Goal: Task Accomplishment & Management: Use online tool/utility

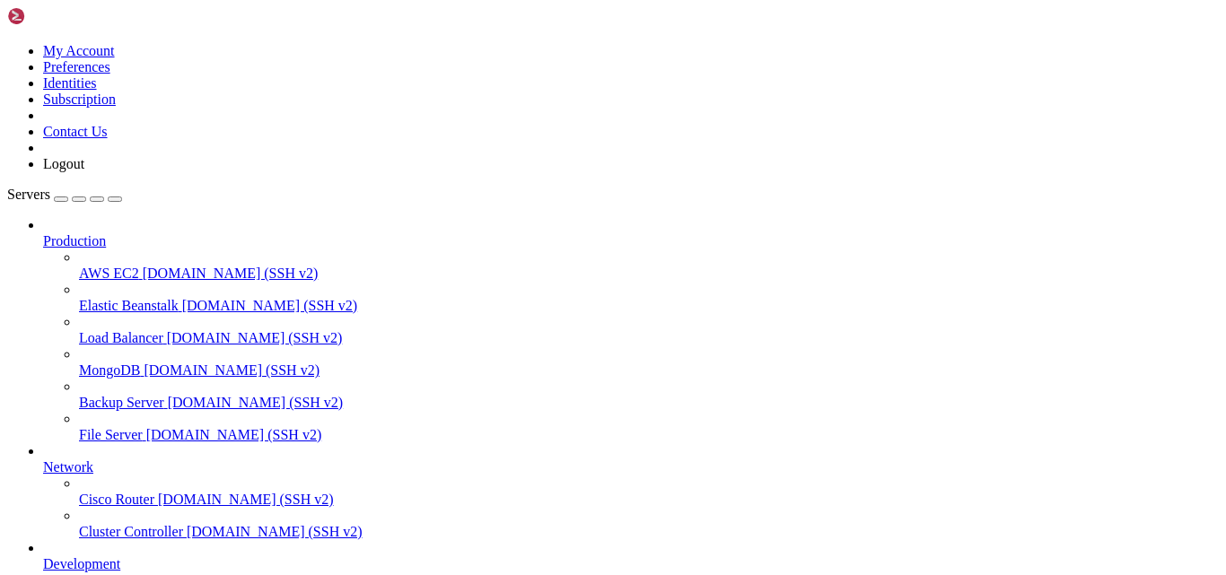
scroll to position [197, 0]
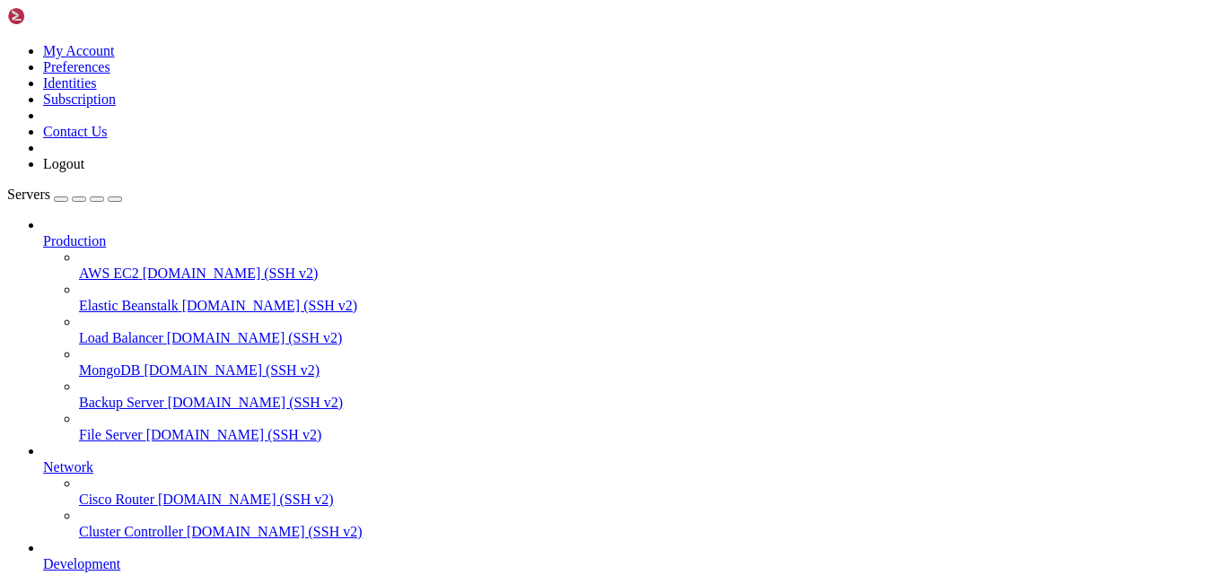
type input "/var/www/digitalinvoicing/webclient"
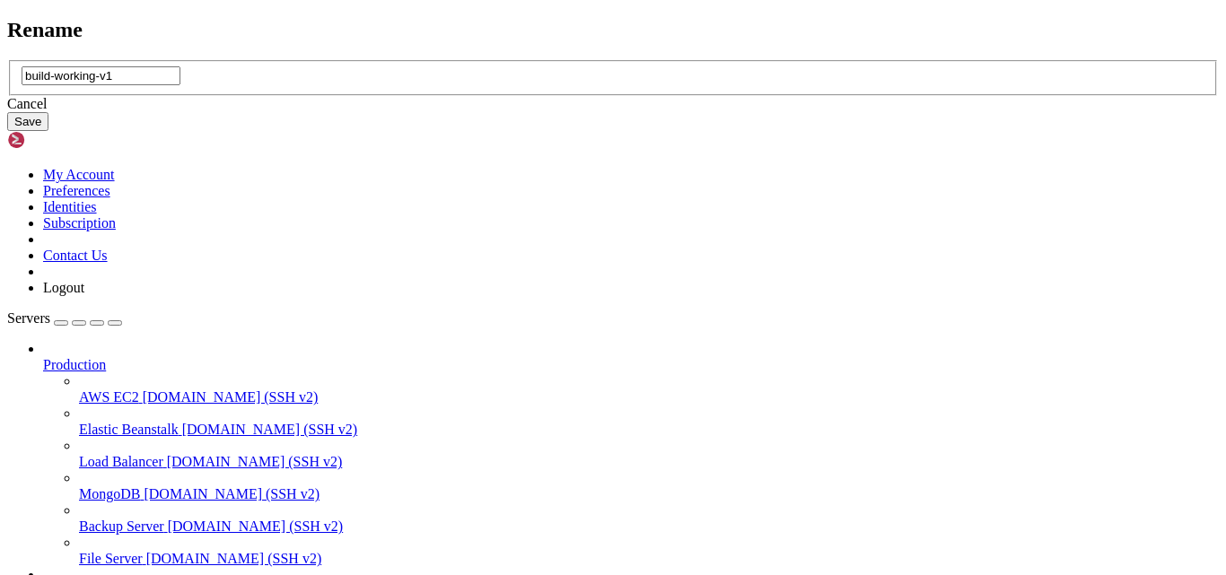
type input "build-working-v1"
click at [48, 131] on button "Save" at bounding box center [27, 121] width 41 height 19
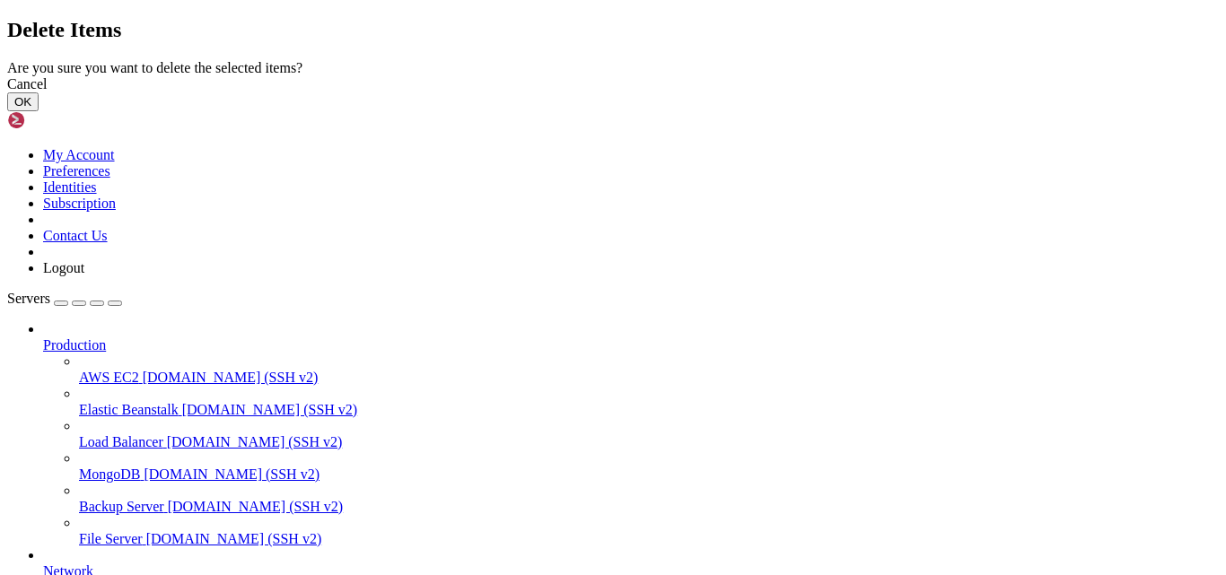
click at [39, 111] on button "OK" at bounding box center [22, 101] width 31 height 19
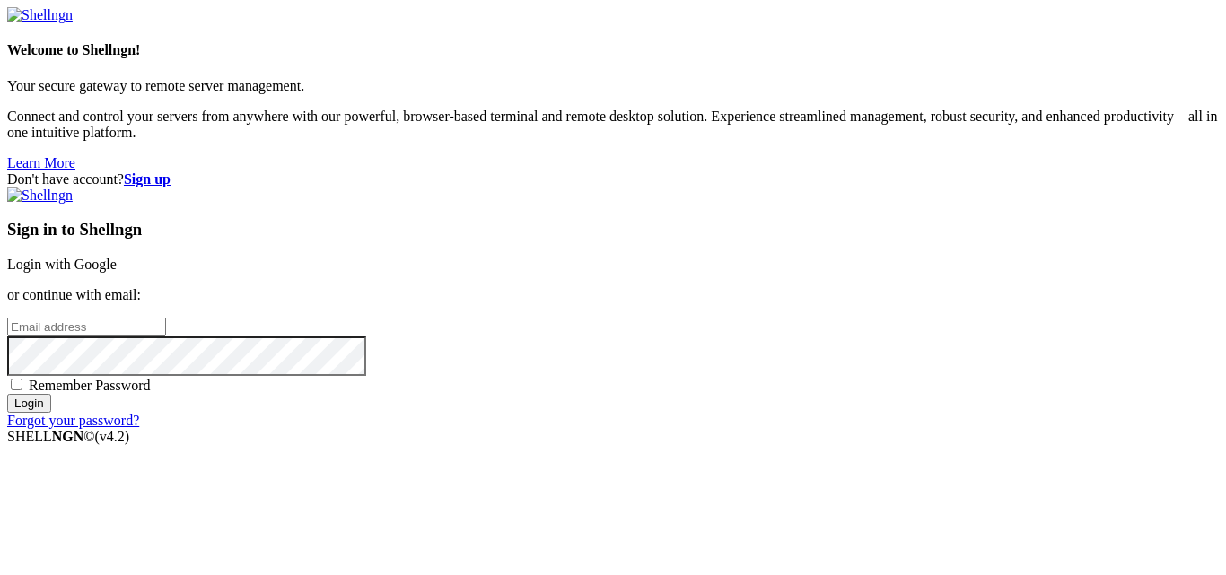
click at [51, 413] on input "Login" at bounding box center [29, 403] width 44 height 19
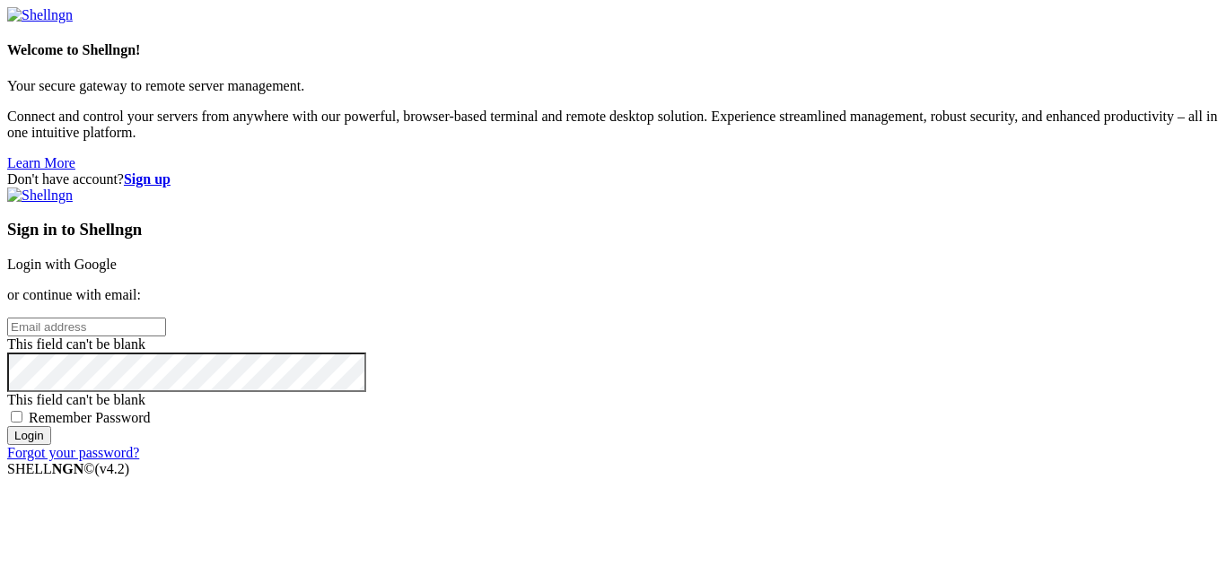
click at [117, 257] on link "Login with Google" at bounding box center [61, 264] width 109 height 15
click at [51, 445] on input "Login" at bounding box center [29, 435] width 44 height 19
click at [117, 257] on link "Login with Google" at bounding box center [61, 264] width 109 height 15
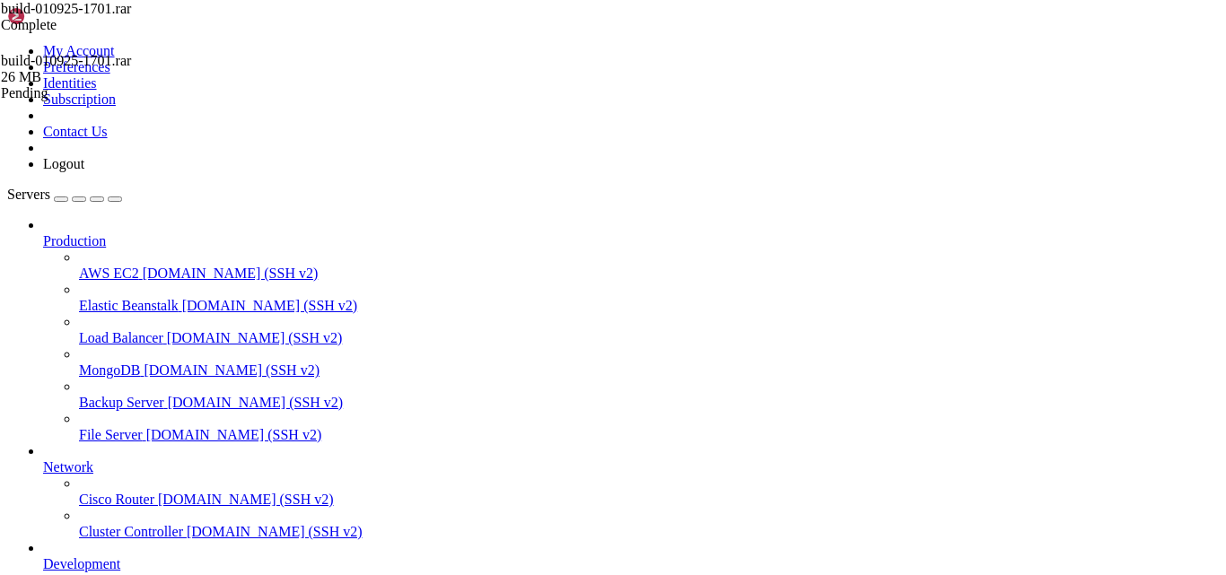
scroll to position [76, 0]
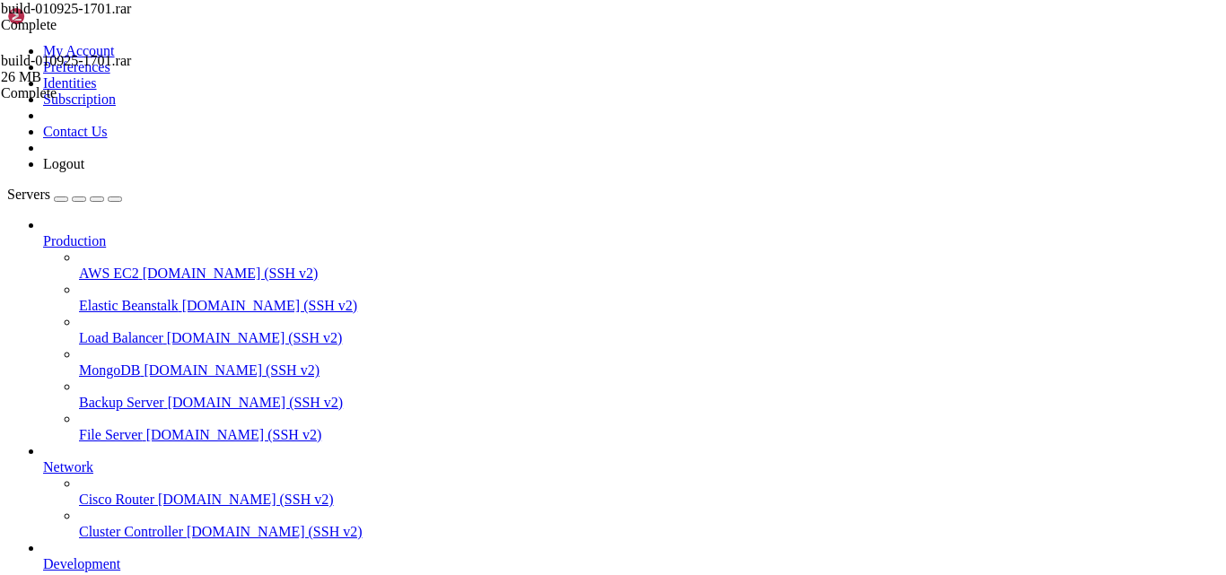
type input "/var/www/digitalinvoicing/webclient"
